Goal: Transaction & Acquisition: Purchase product/service

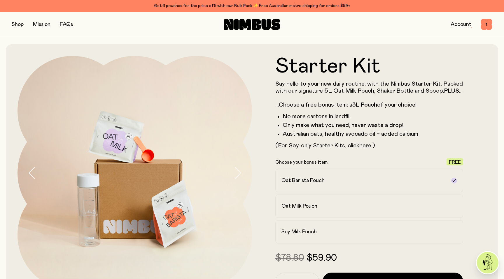
click at [20, 23] on button "button" at bounding box center [18, 24] width 12 height 8
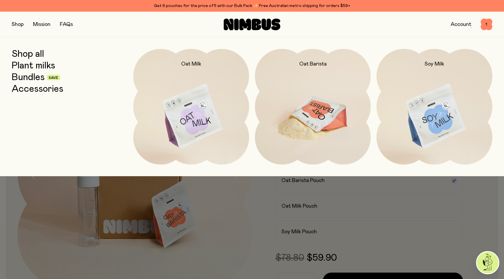
click at [293, 89] on img at bounding box center [313, 117] width 116 height 136
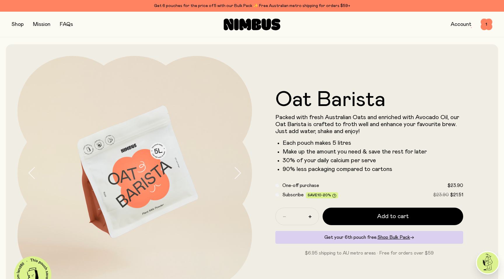
click at [18, 22] on button "button" at bounding box center [18, 24] width 12 height 8
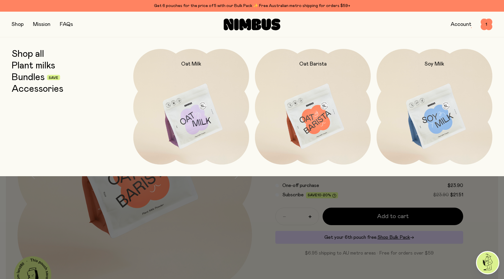
click at [31, 75] on link "Bundles" at bounding box center [28, 77] width 33 height 10
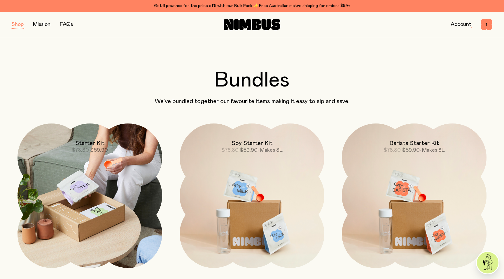
click at [70, 134] on div "Starter Kit $78.80 $59.90" at bounding box center [89, 139] width 145 height 30
